Goal: Task Accomplishment & Management: Manage account settings

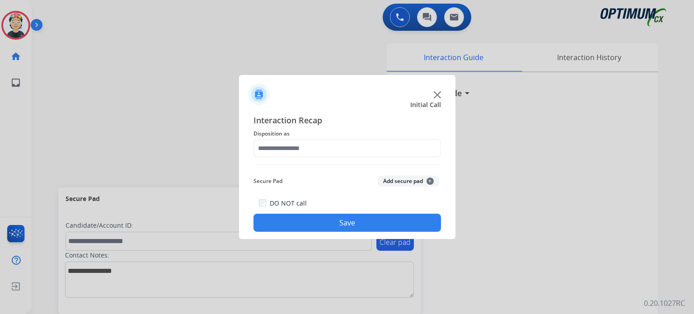
click at [441, 88] on div at bounding box center [347, 91] width 216 height 32
click at [437, 95] on img at bounding box center [437, 94] width 7 height 7
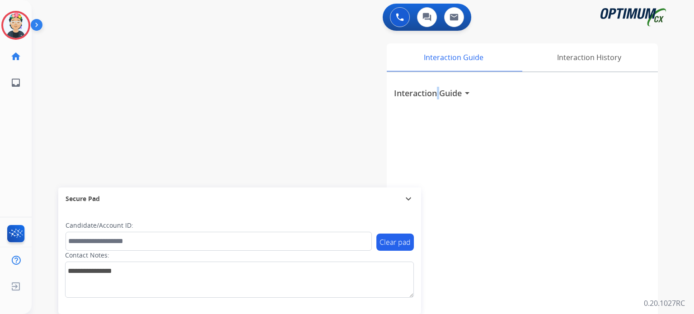
click at [437, 95] on h3 "Interaction Guide" at bounding box center [428, 93] width 68 height 13
click at [7, 25] on img at bounding box center [15, 25] width 25 height 25
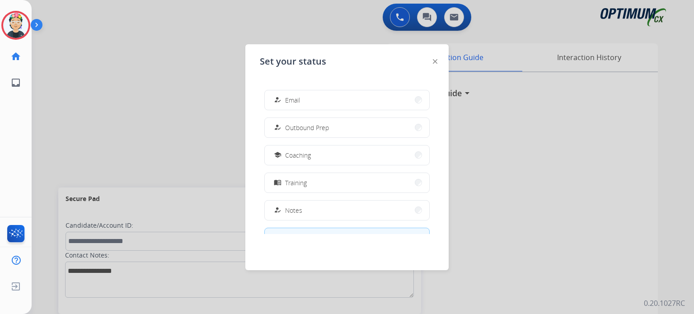
scroll to position [225, 0]
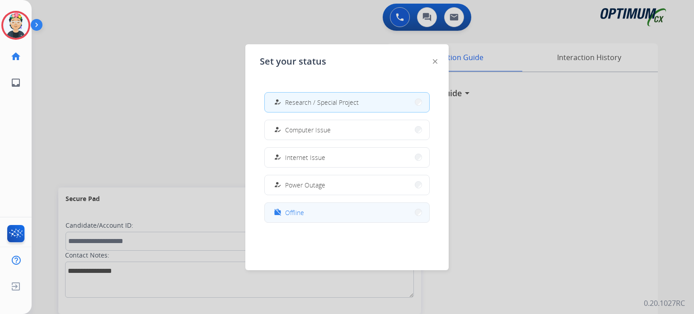
click at [318, 219] on button "work_off Offline" at bounding box center [347, 212] width 164 height 19
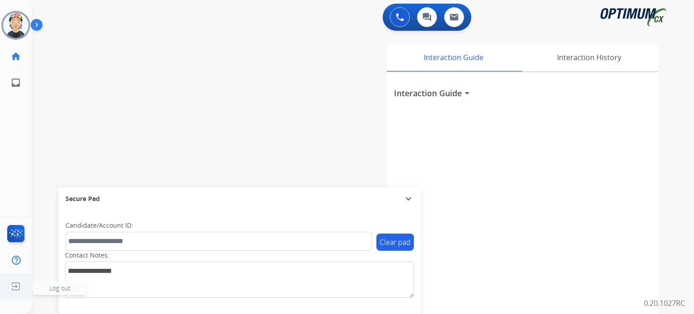
click at [8, 294] on img at bounding box center [16, 286] width 16 height 17
click at [61, 285] on span "Log out" at bounding box center [59, 288] width 21 height 9
